Goal: Transaction & Acquisition: Purchase product/service

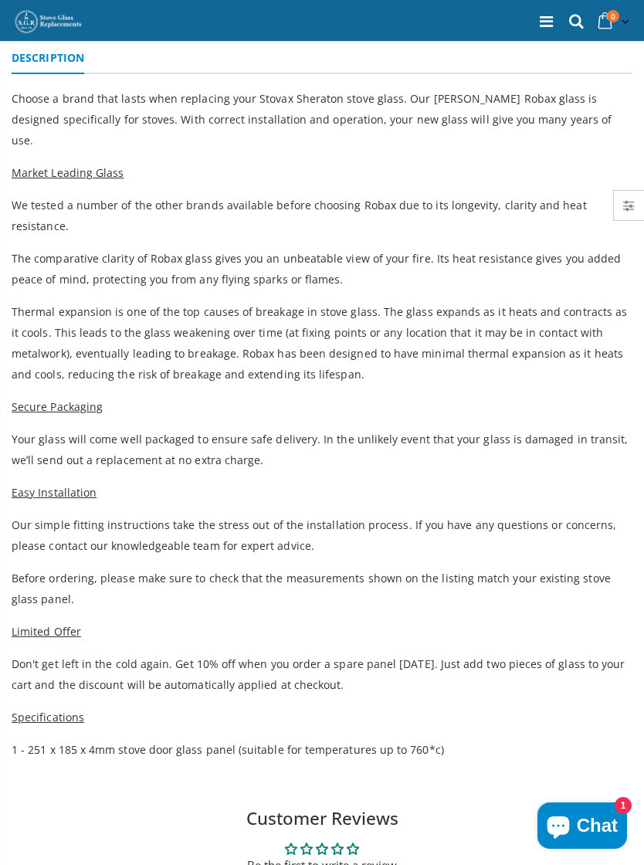
scroll to position [396, 0]
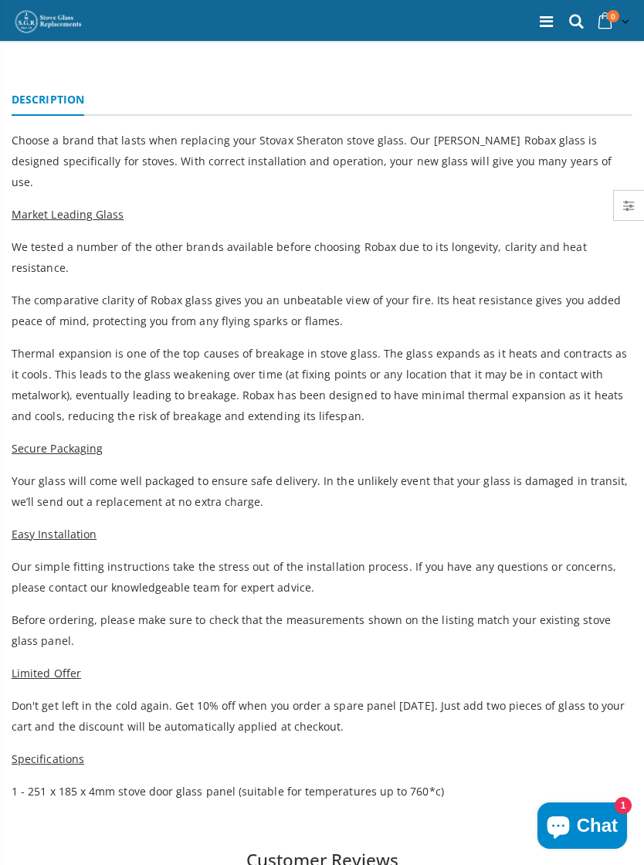
click at [542, 609] on p "Before ordering, please make sure to check that the measurements shown on the l…" at bounding box center [322, 630] width 621 height 42
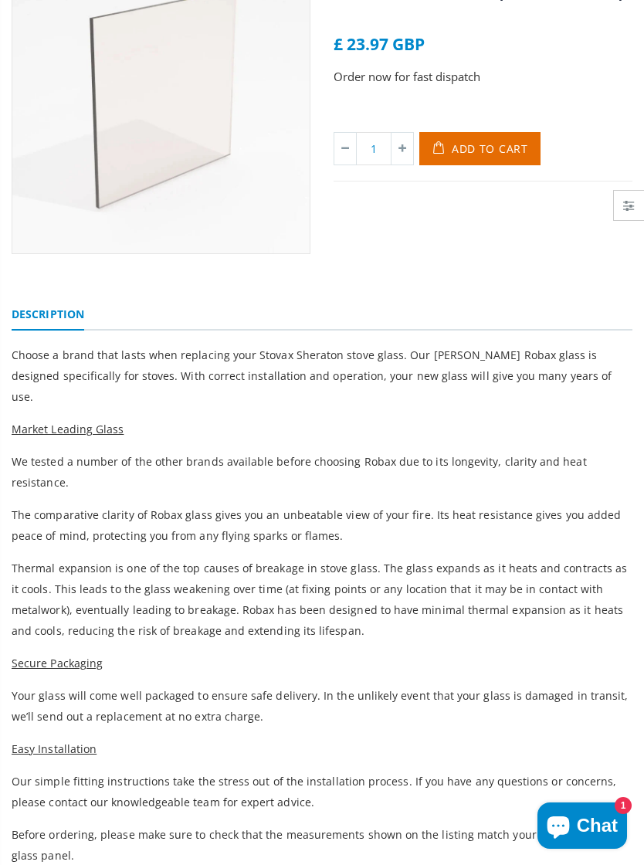
scroll to position [0, 0]
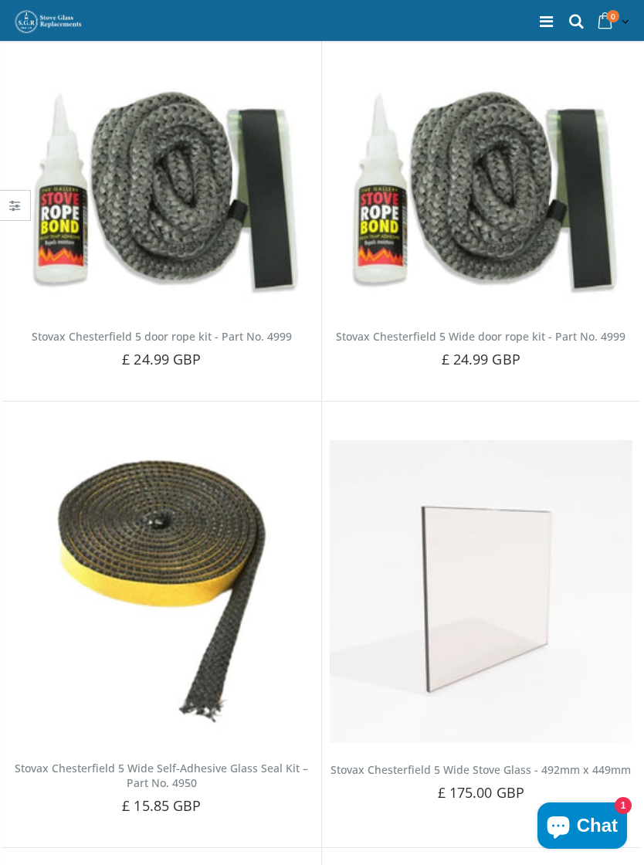
scroll to position [6174, 0]
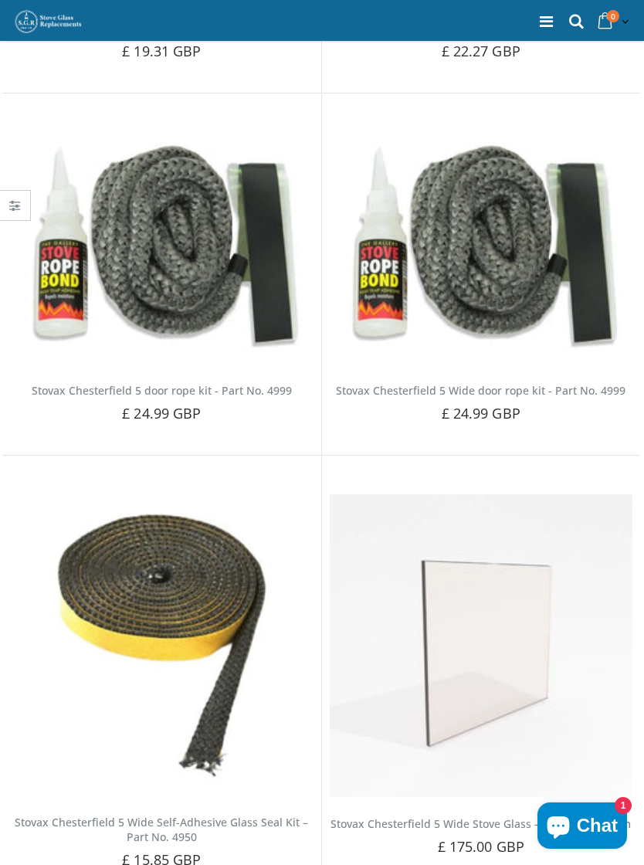
click at [579, 703] on img at bounding box center [481, 645] width 303 height 303
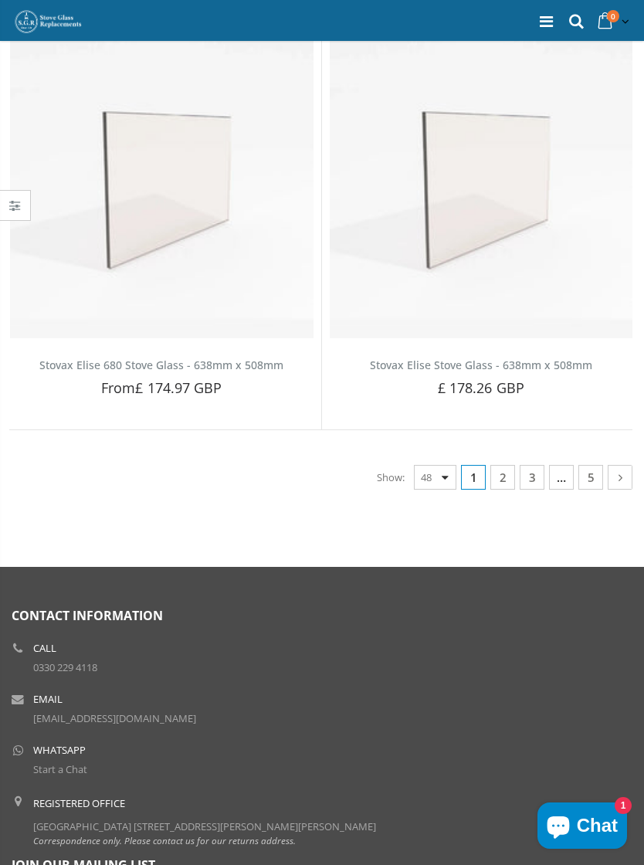
scroll to position [10016, 0]
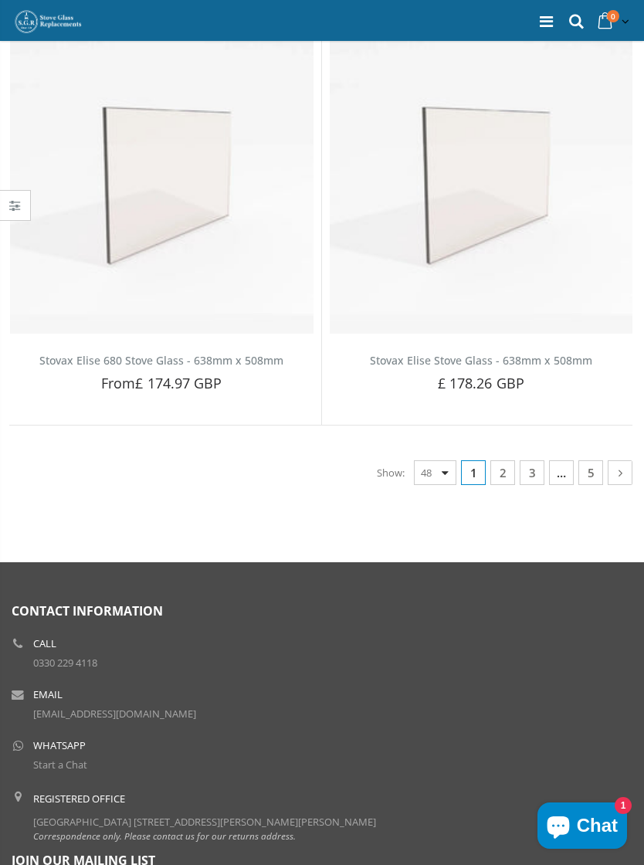
click at [557, 694] on li "Email info@stoveglassreplacement.co.uk" at bounding box center [322, 704] width 621 height 43
click at [505, 460] on link "2" at bounding box center [502, 472] width 25 height 25
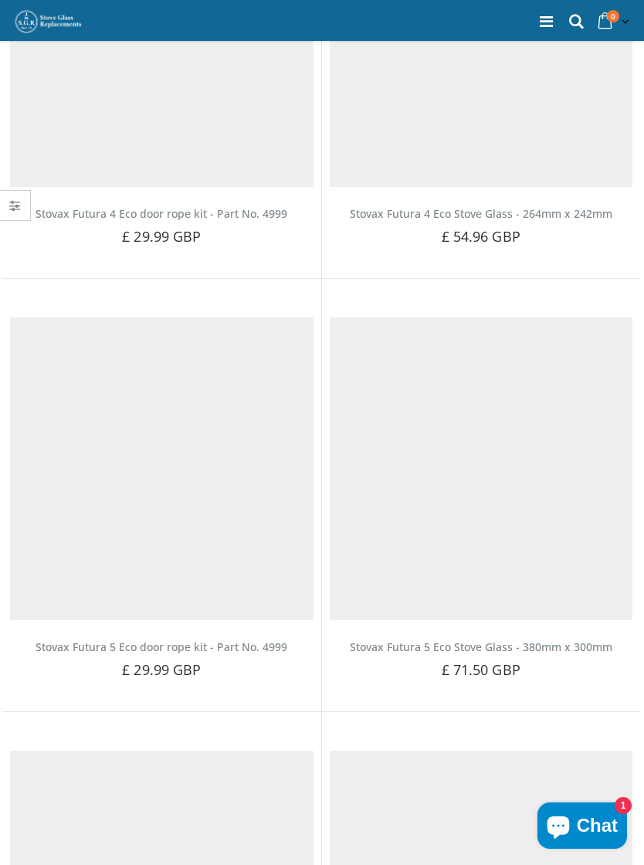
scroll to position [137, 0]
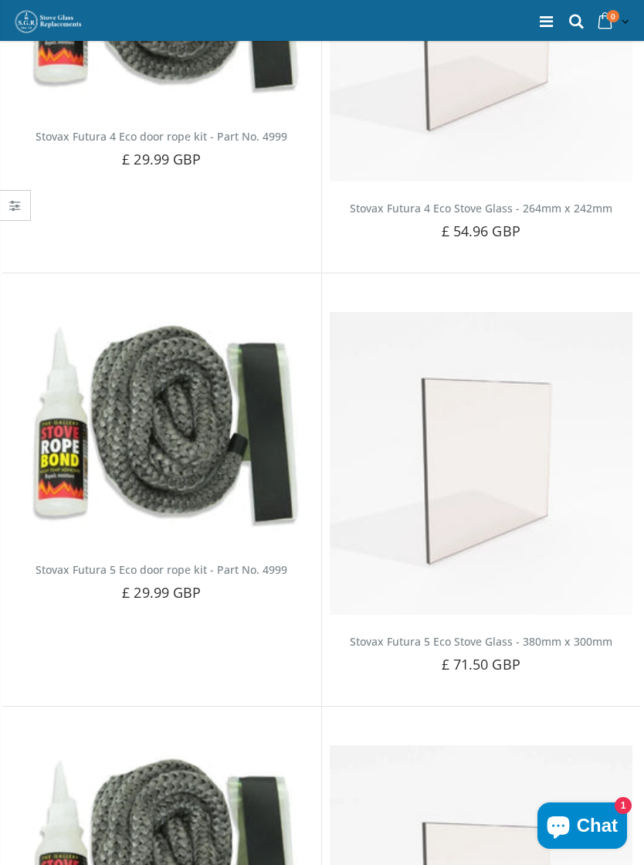
click at [595, 675] on div "Default Title - £ 71.50 GBP Add to Cart" at bounding box center [481, 690] width 381 height 31
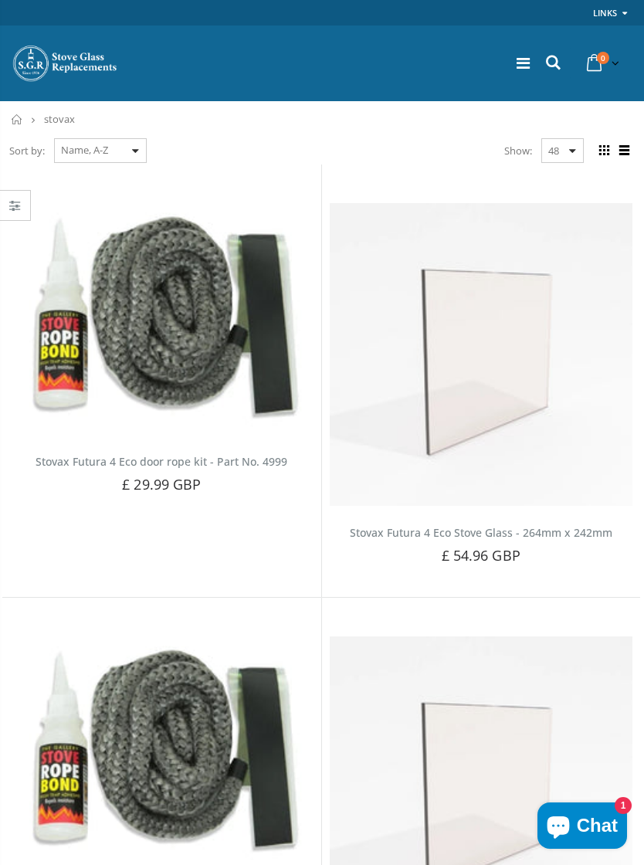
scroll to position [10016, 0]
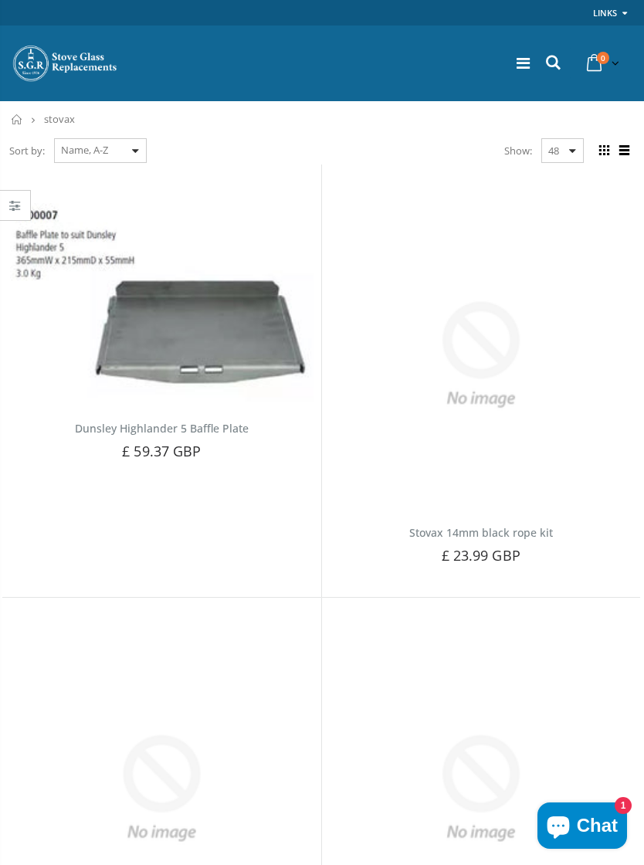
click at [82, 161] on select "Featured Best Selling Name, A-Z Name, Z-A Price, low to high Price, high to low…" at bounding box center [100, 150] width 93 height 25
select select "best-selling"
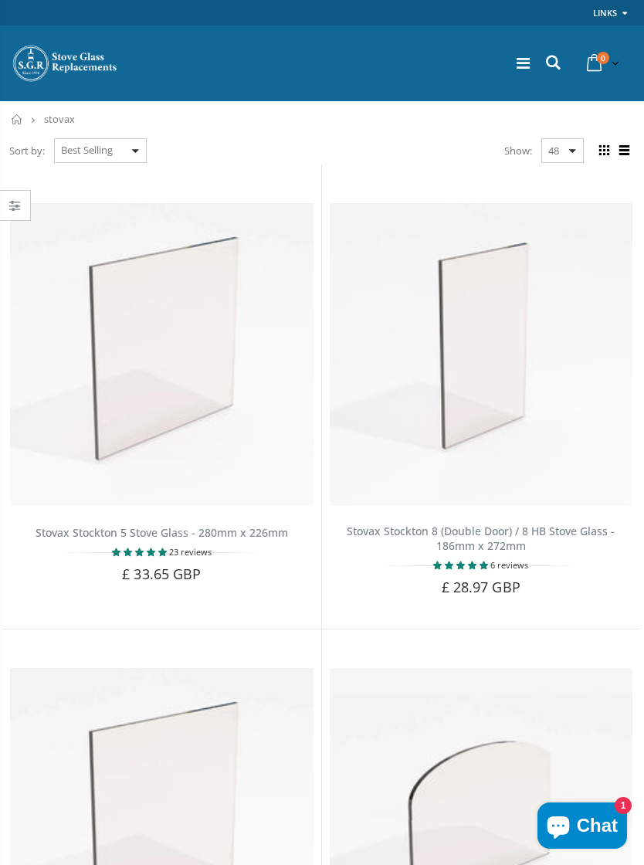
click at [578, 153] on select "48 24 36 All" at bounding box center [562, 150] width 42 height 25
click at [548, 63] on icon at bounding box center [553, 63] width 21 height 20
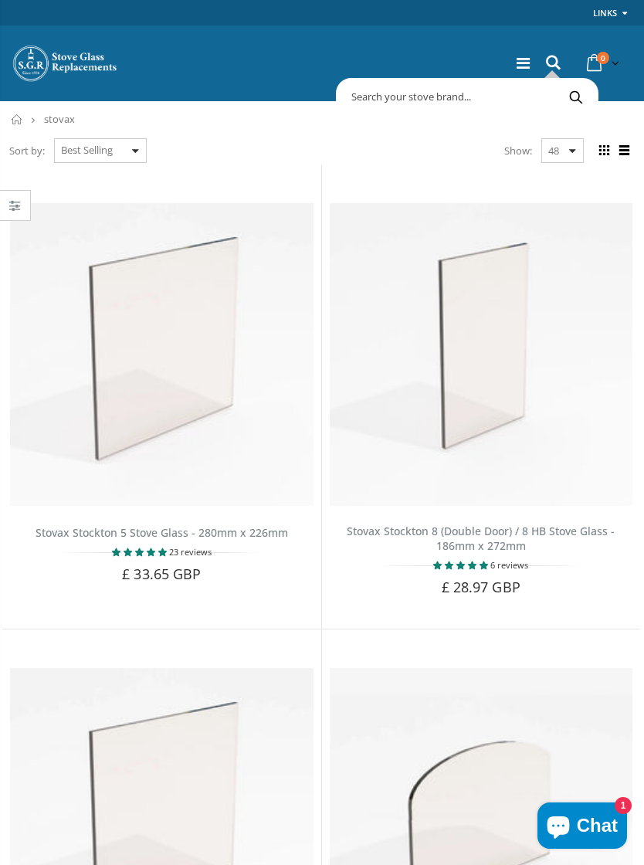
click at [387, 97] on input "text" at bounding box center [531, 96] width 382 height 29
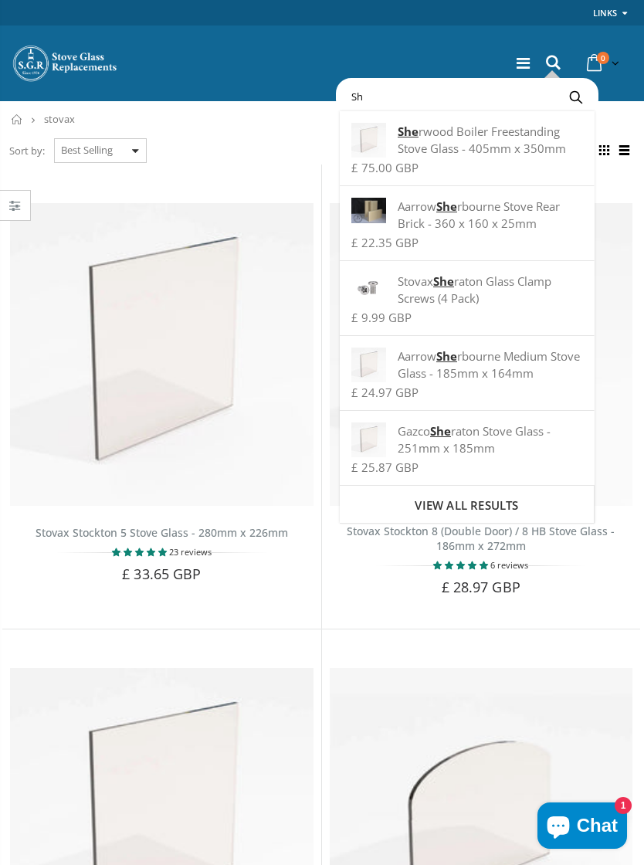
type input "S"
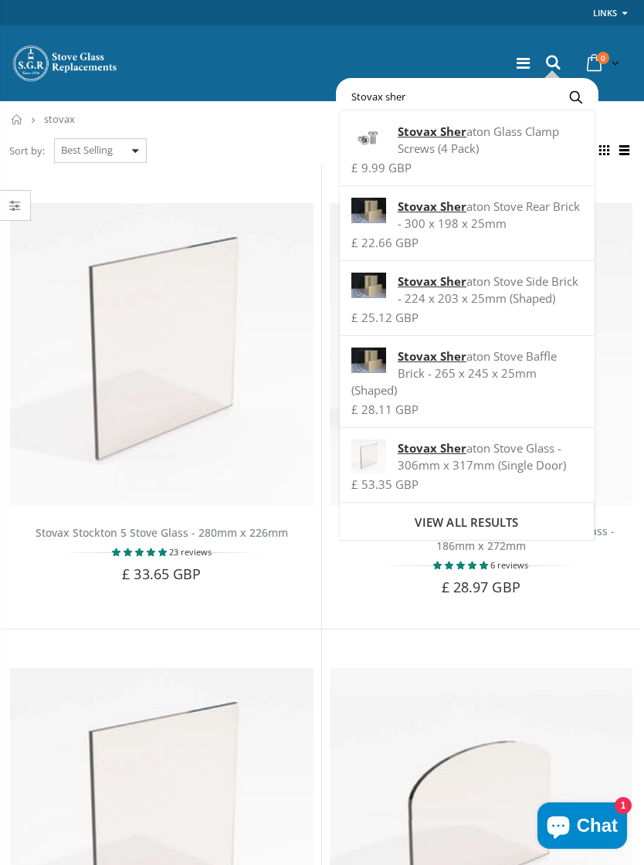
type input "Stovax sher"
click at [519, 134] on div "Stovax Sher aton Glass Clamp Screws (4 Pack)" at bounding box center [466, 140] width 231 height 34
